Goal: Use online tool/utility

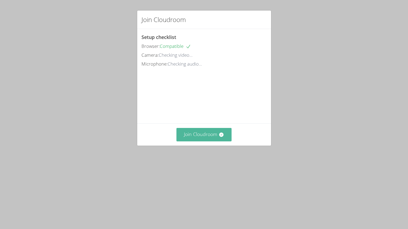
click at [198, 141] on button "Join Cloudroom" at bounding box center [203, 134] width 55 height 13
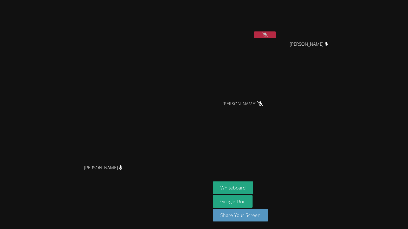
click at [276, 99] on div "[PERSON_NAME]" at bounding box center [245, 108] width 64 height 21
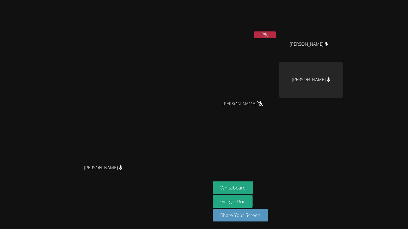
click at [263, 105] on icon at bounding box center [260, 103] width 6 height 5
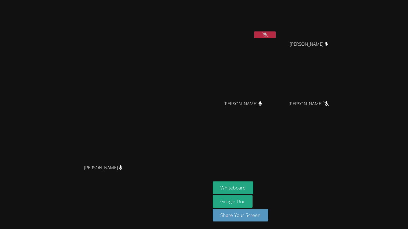
click at [276, 43] on div "[PERSON_NAME]" at bounding box center [245, 30] width 64 height 57
click at [328, 103] on icon at bounding box center [325, 103] width 3 height 5
click at [268, 36] on icon at bounding box center [265, 35] width 6 height 5
click at [329, 43] on icon at bounding box center [326, 44] width 6 height 5
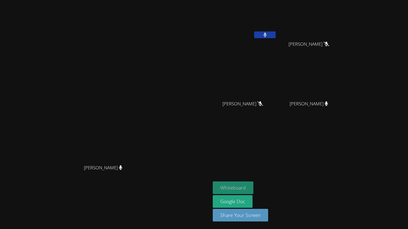
click at [253, 186] on button "Whiteboard" at bounding box center [233, 187] width 41 height 13
